Goal: Information Seeking & Learning: Learn about a topic

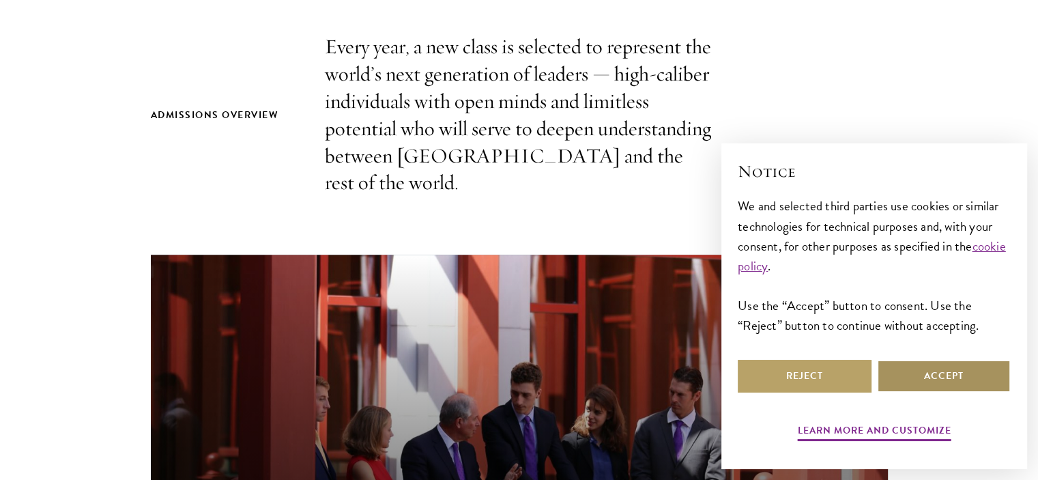
scroll to position [454, 0]
click at [911, 375] on button "Accept" at bounding box center [944, 376] width 134 height 33
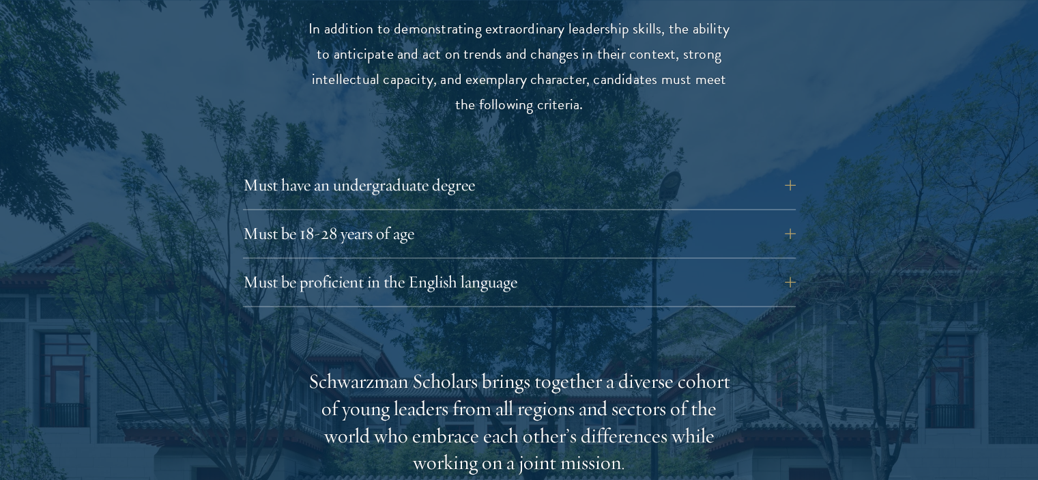
scroll to position [1921, 0]
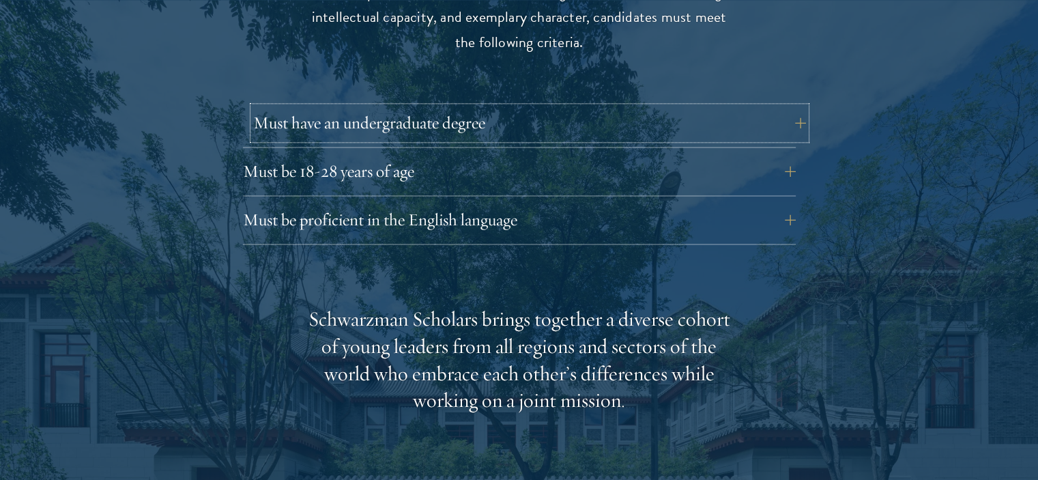
click at [789, 106] on button "Must have an undergraduate degree" at bounding box center [529, 122] width 553 height 33
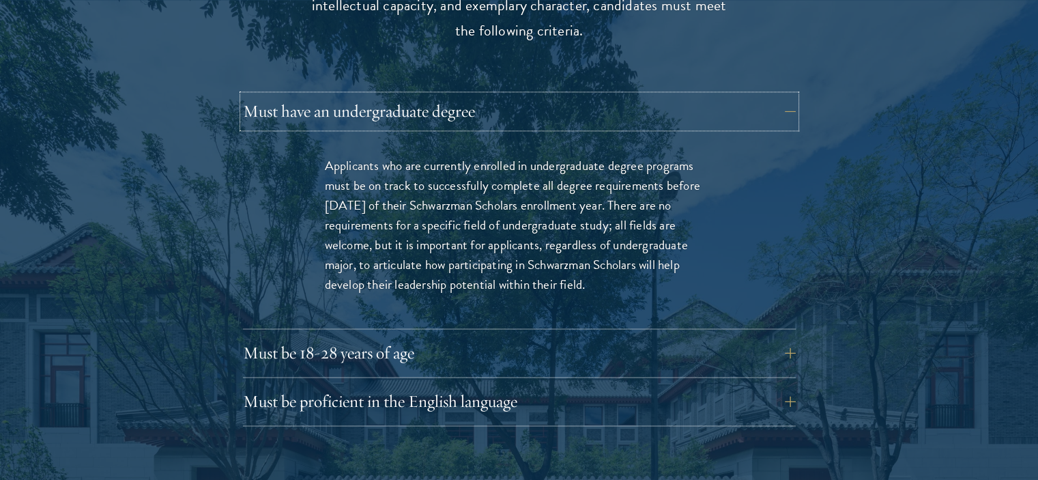
scroll to position [2160, 0]
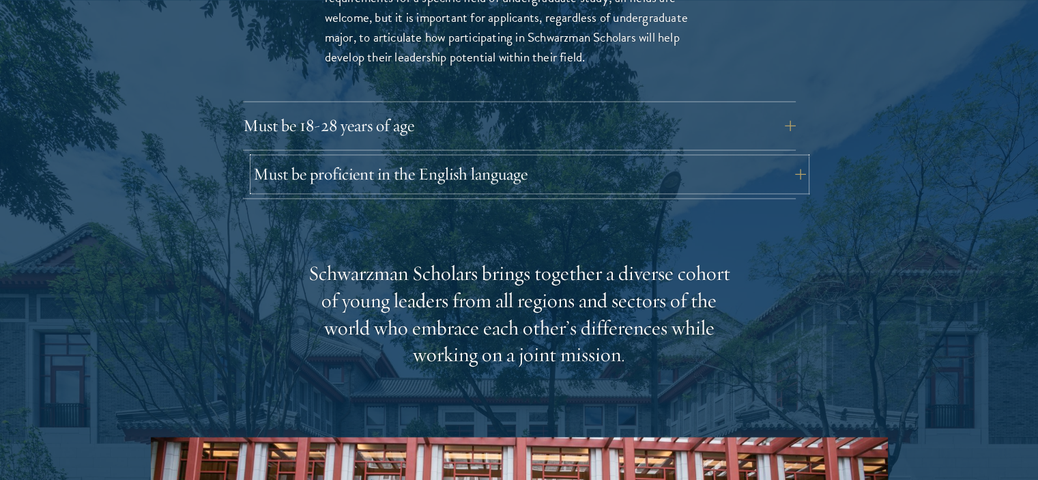
click at [769, 158] on button "Must be proficient in the English language" at bounding box center [529, 174] width 553 height 33
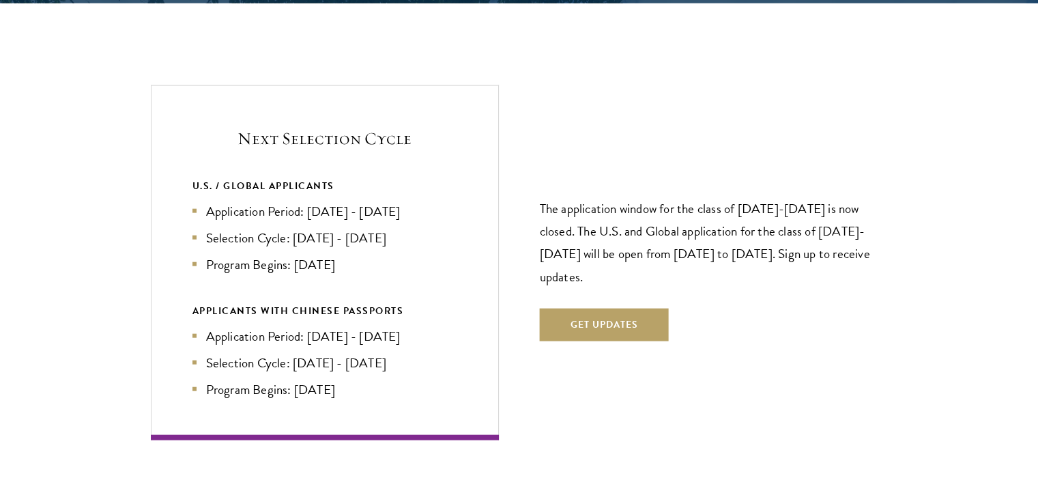
scroll to position [3240, 0]
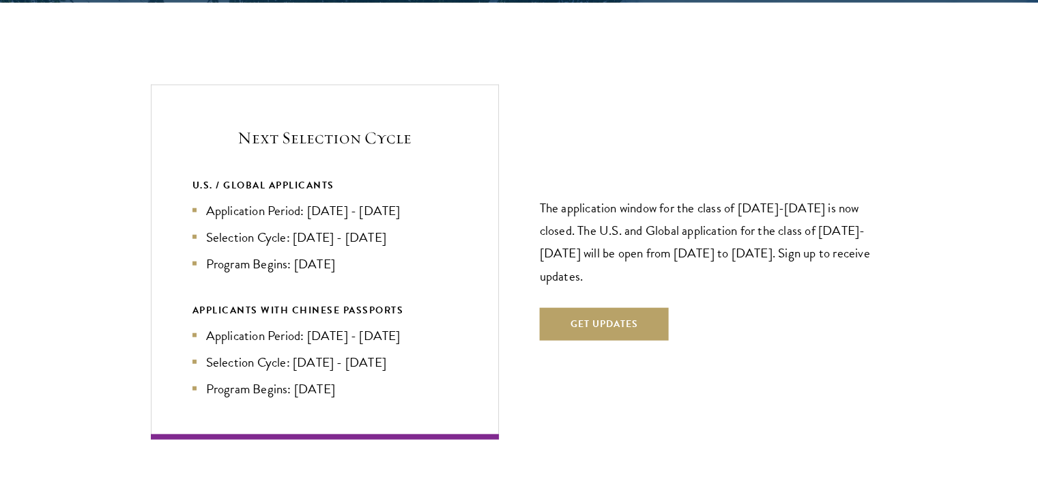
click at [339, 254] on li "Program Begins: [DATE]" at bounding box center [324, 264] width 265 height 20
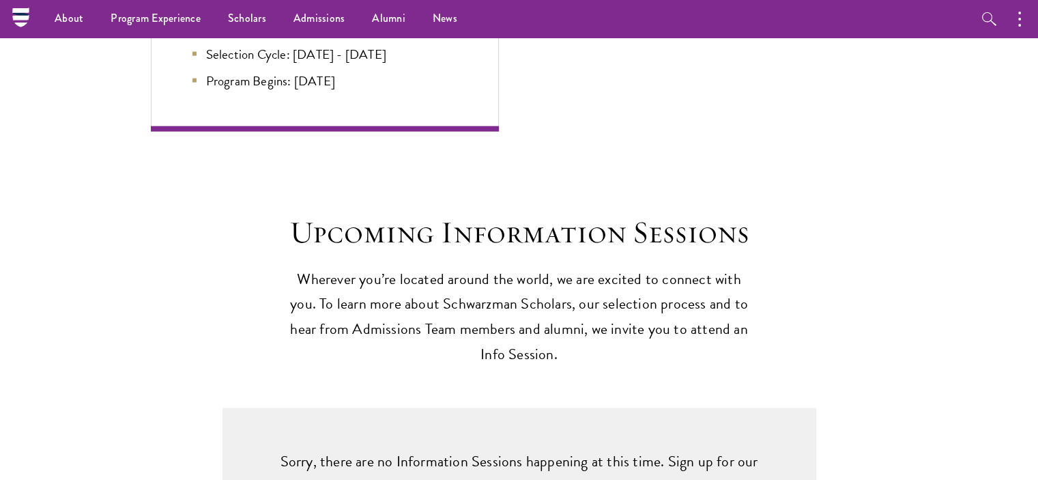
scroll to position [3240, 0]
